Goal: Obtain resource: Obtain resource

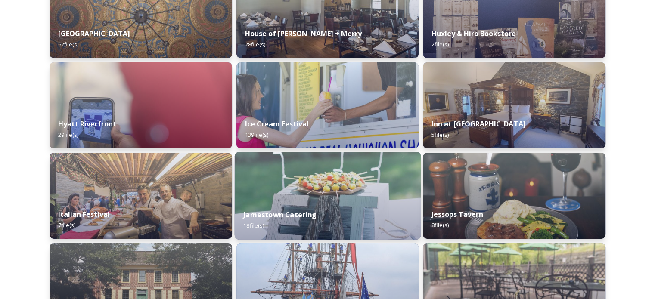
scroll to position [2972, 0]
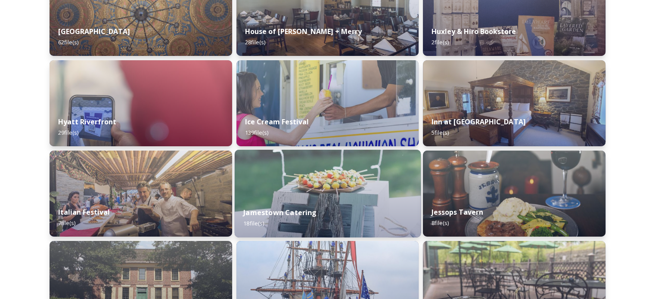
click at [314, 187] on img at bounding box center [327, 194] width 186 height 88
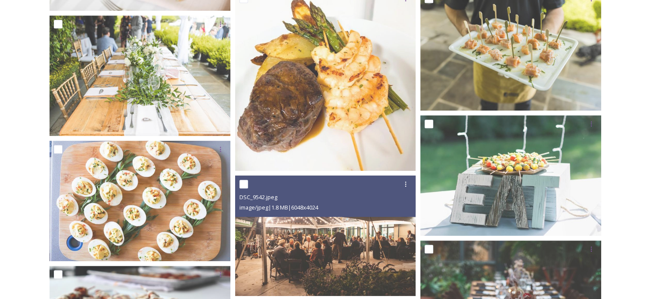
scroll to position [345, 0]
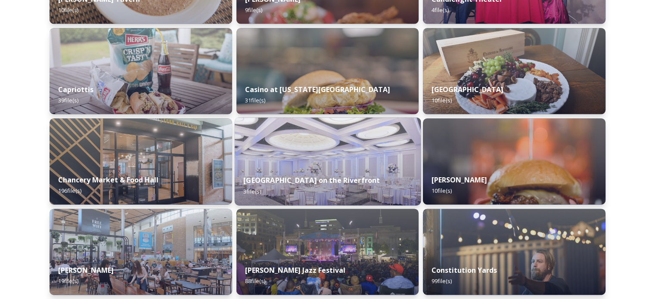
scroll to position [1120, 0]
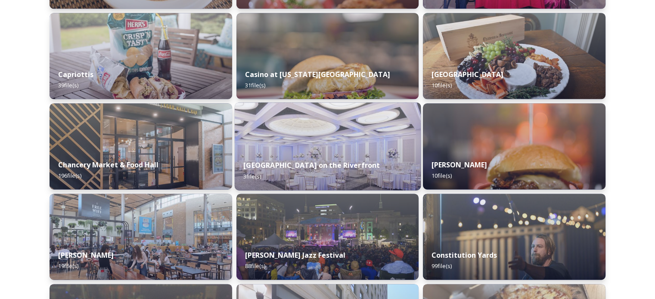
click at [308, 155] on div "Chase Center on the Riverfront 3 file(s)" at bounding box center [327, 170] width 186 height 39
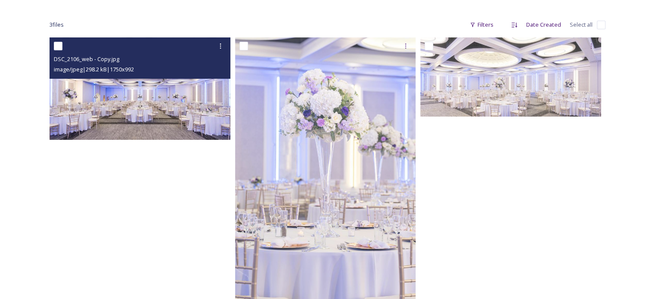
scroll to position [111, 0]
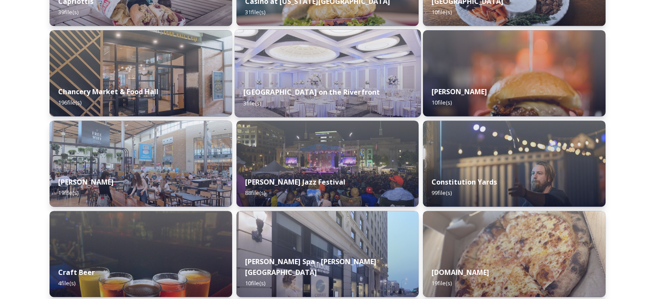
scroll to position [1249, 0]
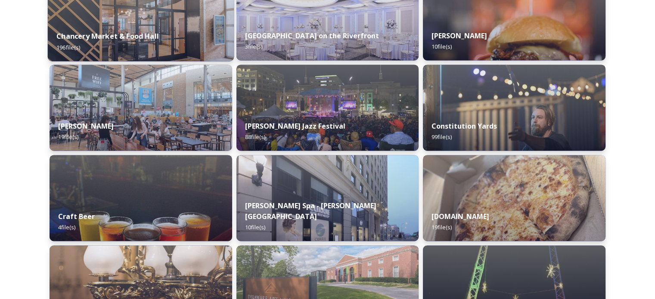
click at [97, 19] on img at bounding box center [141, 17] width 186 height 88
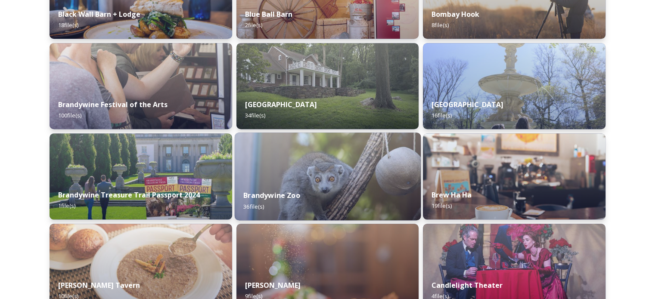
scroll to position [948, 0]
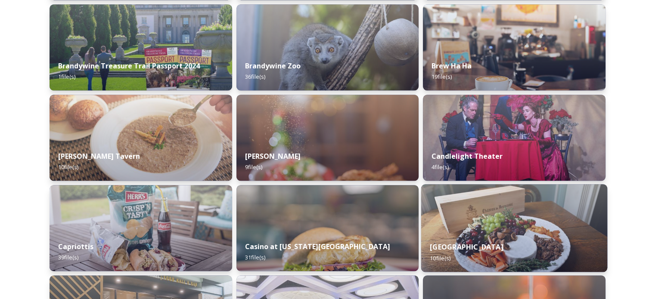
click at [513, 244] on div "Centreville Place 10 file(s)" at bounding box center [514, 252] width 186 height 39
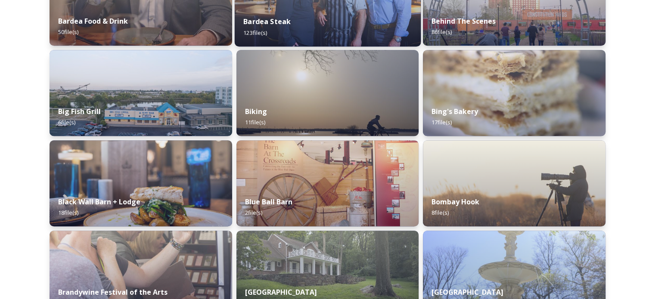
scroll to position [646, 0]
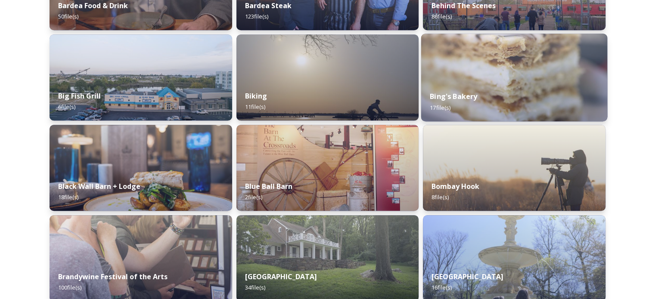
click at [482, 84] on div "Bing's Bakery 17 file(s)" at bounding box center [514, 101] width 186 height 39
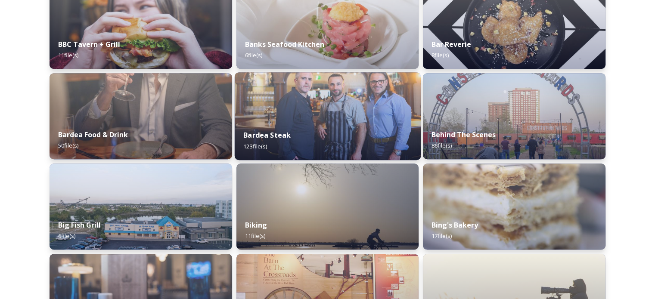
scroll to position [560, 0]
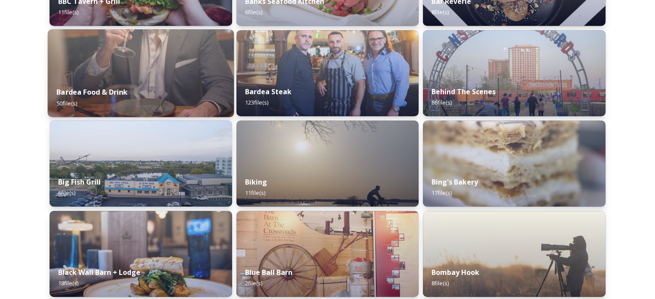
click at [163, 59] on img at bounding box center [141, 73] width 186 height 88
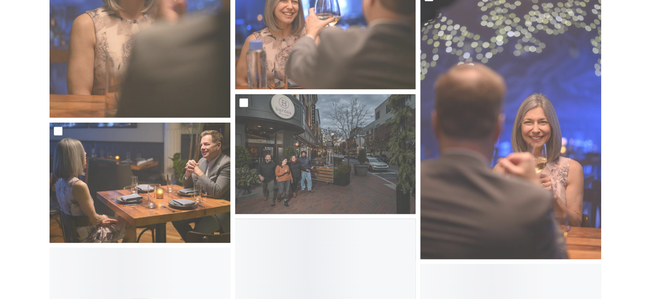
scroll to position [2714, 0]
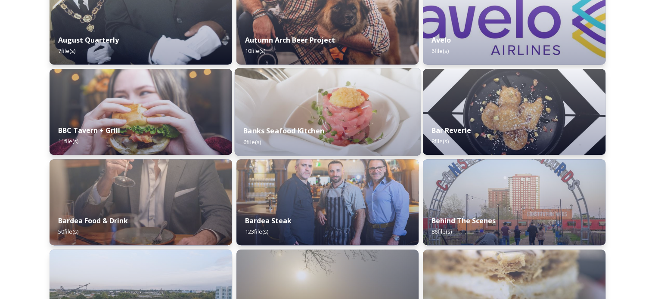
scroll to position [474, 0]
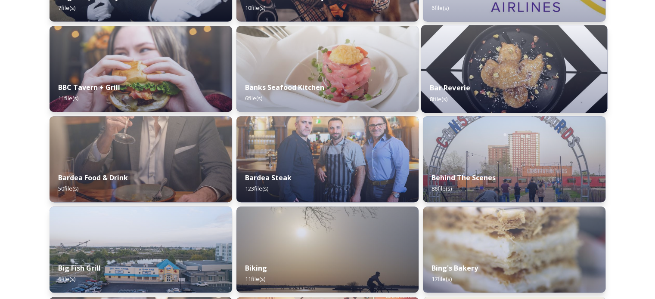
click at [496, 66] on img at bounding box center [514, 69] width 186 height 88
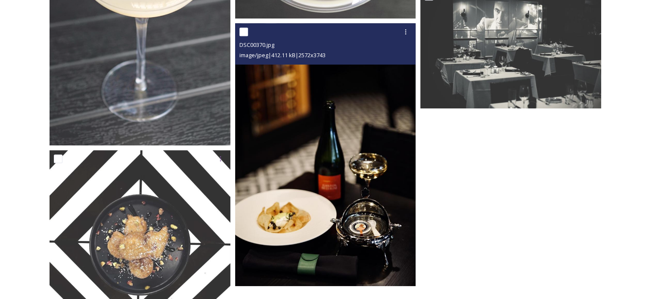
scroll to position [459, 0]
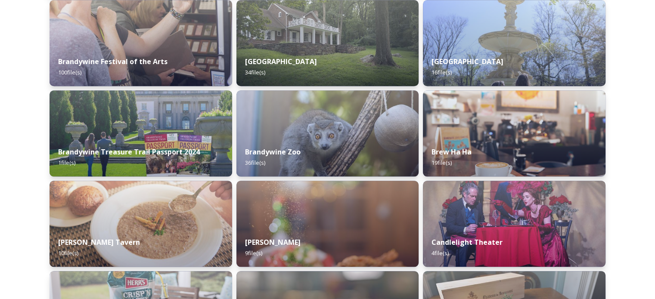
scroll to position [775, 0]
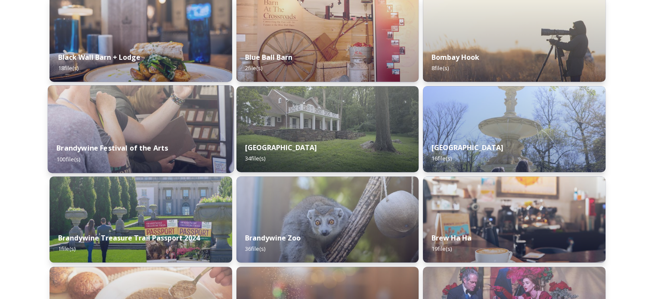
click at [129, 125] on img at bounding box center [141, 129] width 186 height 88
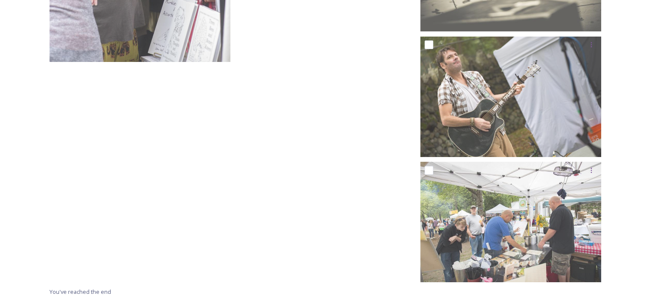
scroll to position [6552, 0]
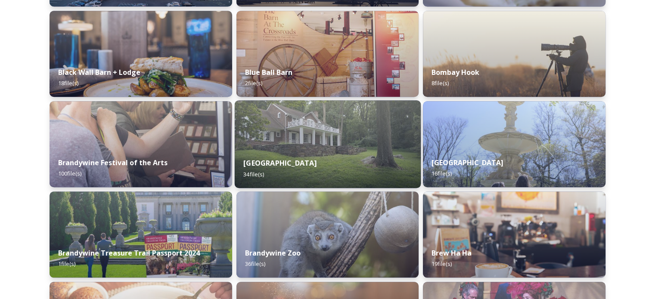
scroll to position [775, 0]
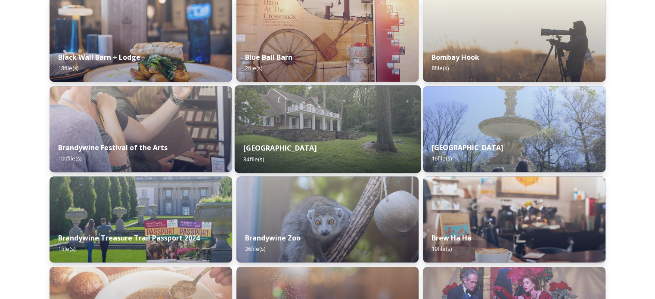
click at [314, 143] on div "[GEOGRAPHIC_DATA] 34 file(s)" at bounding box center [327, 153] width 186 height 39
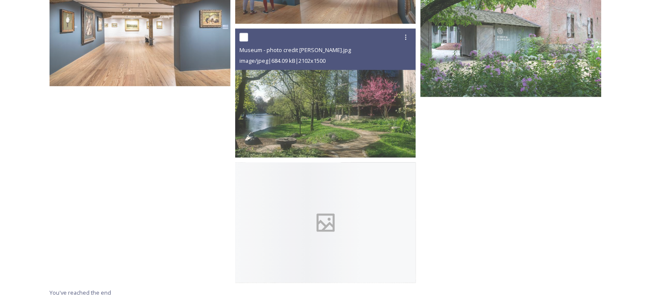
scroll to position [1580, 0]
